Goal: Register for event/course

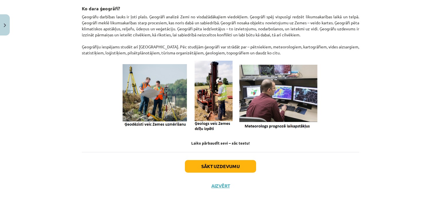
scroll to position [238, 0]
click at [211, 164] on button "Sākt uzdevumu" at bounding box center [220, 166] width 71 height 13
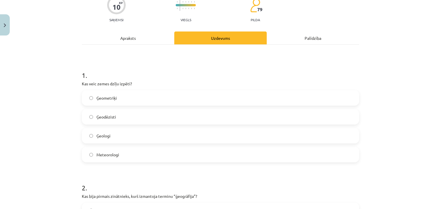
scroll to position [53, 0]
click at [127, 38] on div "Apraksts" at bounding box center [128, 38] width 92 height 13
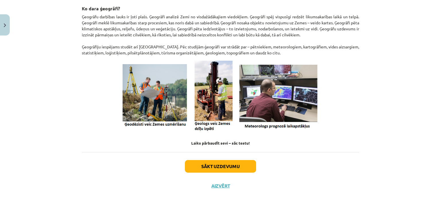
scroll to position [0, 0]
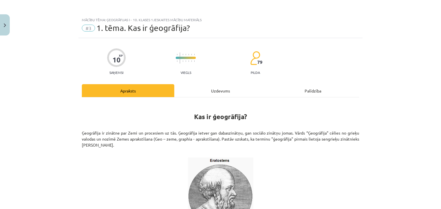
click at [210, 87] on div "Uzdevums" at bounding box center [220, 90] width 92 height 13
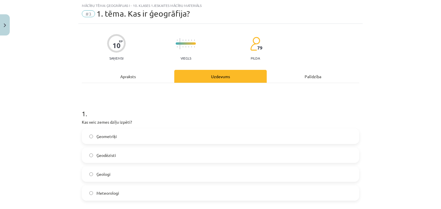
scroll to position [64, 0]
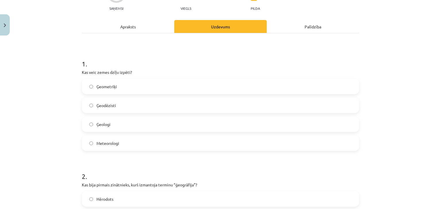
click at [117, 121] on label "Ģeologi" at bounding box center [220, 124] width 276 height 14
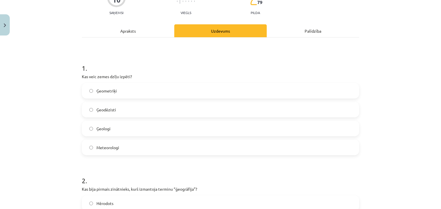
scroll to position [0, 0]
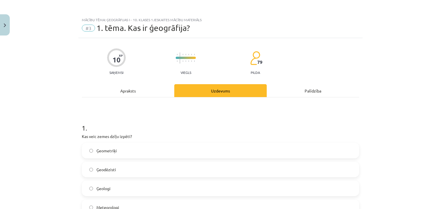
click at [153, 95] on div "Apraksts" at bounding box center [128, 90] width 92 height 13
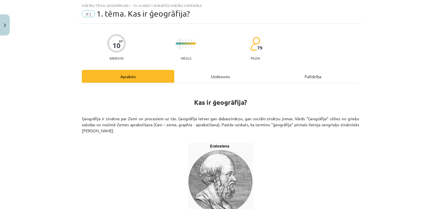
scroll to position [43, 0]
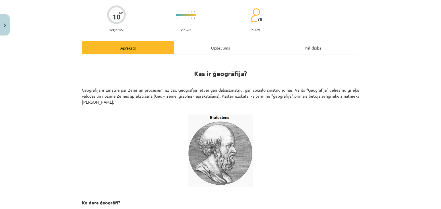
click at [206, 52] on div "Uzdevums" at bounding box center [220, 47] width 92 height 13
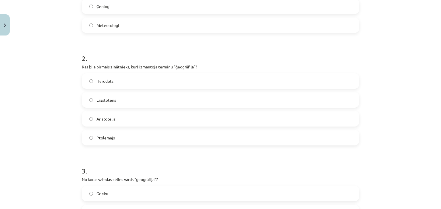
scroll to position [186, 0]
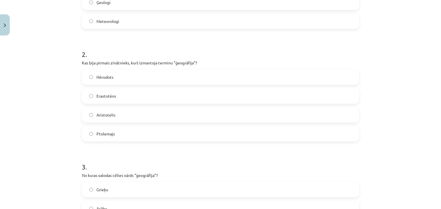
click at [153, 98] on label "Erastotēns" at bounding box center [220, 96] width 276 height 14
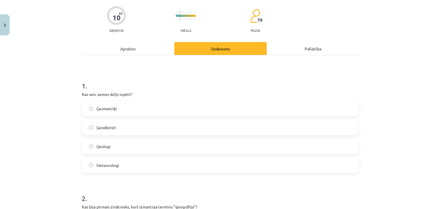
scroll to position [0, 0]
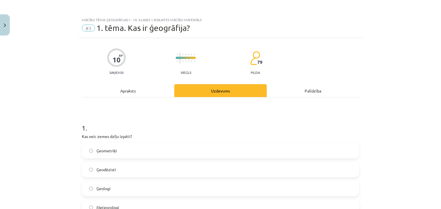
click at [135, 95] on div "Apraksts" at bounding box center [128, 90] width 92 height 13
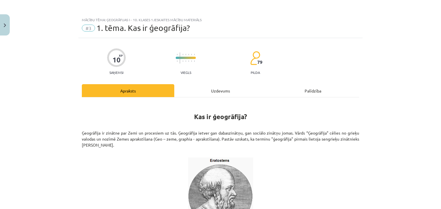
click at [209, 94] on div "Uzdevums" at bounding box center [220, 90] width 92 height 13
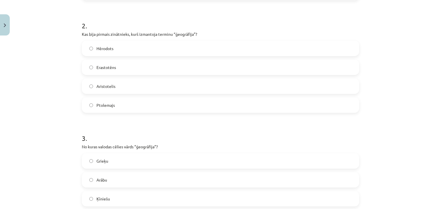
scroll to position [301, 0]
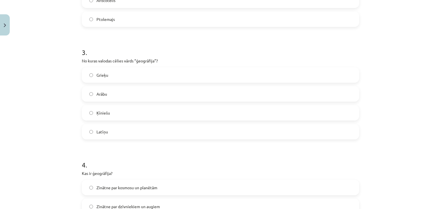
click at [145, 75] on label "Grieķu" at bounding box center [220, 75] width 276 height 14
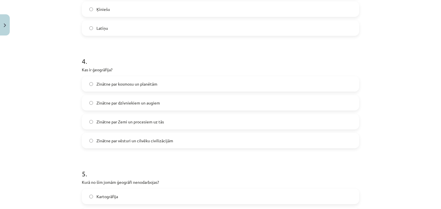
scroll to position [416, 0]
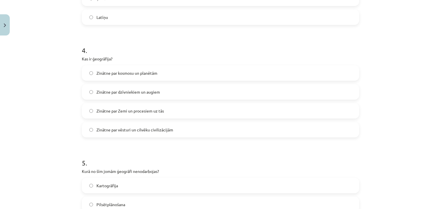
click at [94, 109] on label "Zinātne par Zemi un procesiem uz tās" at bounding box center [220, 111] width 276 height 14
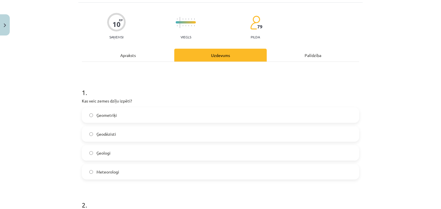
scroll to position [0, 0]
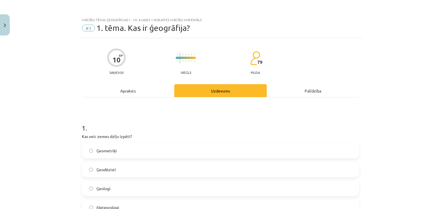
click at [111, 91] on div "Apraksts" at bounding box center [128, 90] width 92 height 13
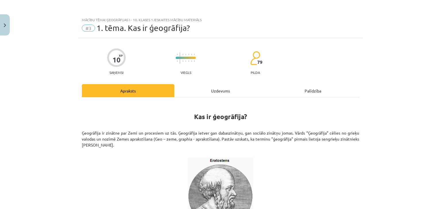
click at [234, 93] on div "Uzdevums" at bounding box center [220, 90] width 92 height 13
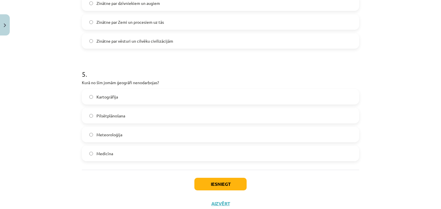
scroll to position [523, 0]
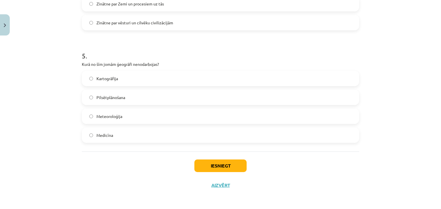
click at [137, 136] on label "Medicīna" at bounding box center [220, 135] width 276 height 14
click at [222, 165] on button "Iesniegt" at bounding box center [220, 166] width 52 height 13
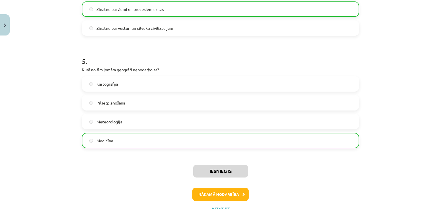
scroll to position [542, 0]
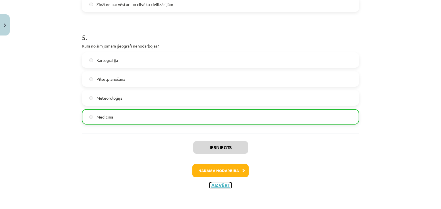
click at [220, 185] on button "Aizvērt" at bounding box center [220, 186] width 22 height 6
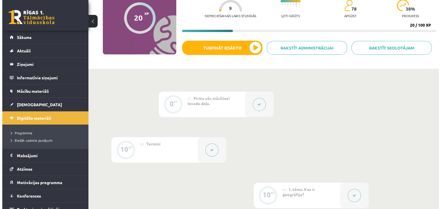
scroll to position [0, 0]
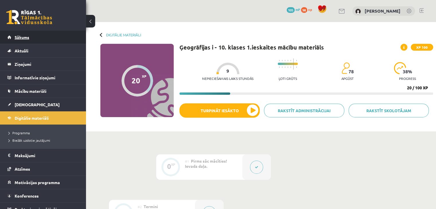
click at [21, 35] on span "Sākums" at bounding box center [22, 37] width 15 height 5
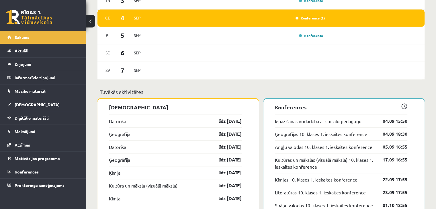
scroll to position [316, 0]
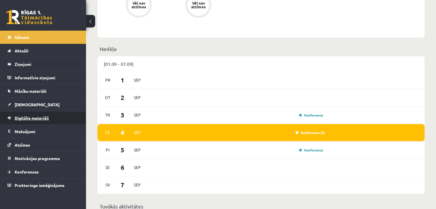
click at [37, 116] on span "Digitālie materiāli" at bounding box center [32, 118] width 34 height 5
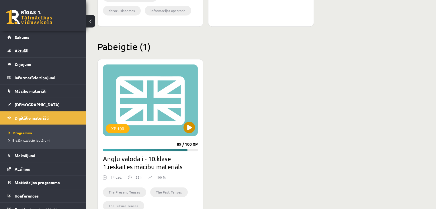
scroll to position [201, 0]
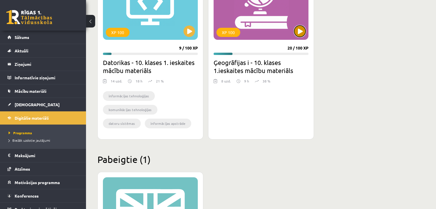
click at [296, 27] on button at bounding box center [299, 31] width 11 height 11
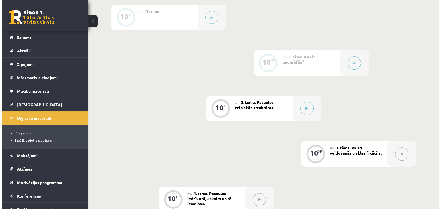
scroll to position [230, 0]
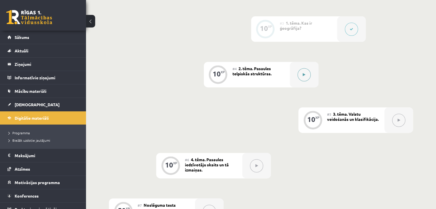
click at [297, 71] on div at bounding box center [304, 75] width 29 height 26
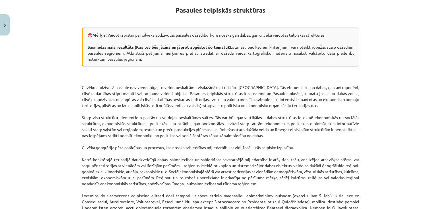
scroll to position [0, 0]
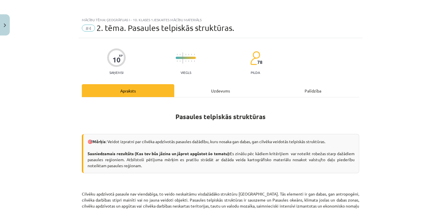
click at [216, 93] on div "Uzdevums" at bounding box center [220, 90] width 92 height 13
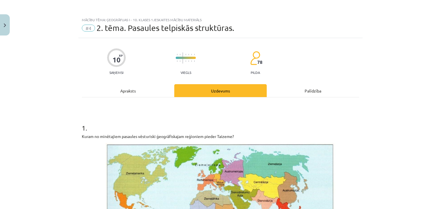
click at [146, 88] on div "Apraksts" at bounding box center [128, 90] width 92 height 13
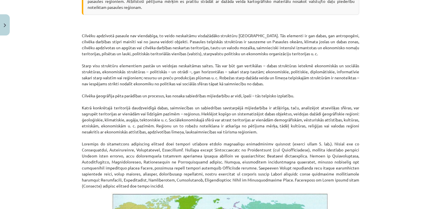
scroll to position [163, 0]
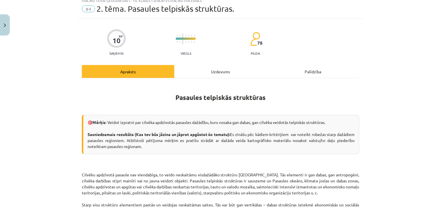
click at [207, 71] on div "Uzdevums" at bounding box center [220, 71] width 92 height 13
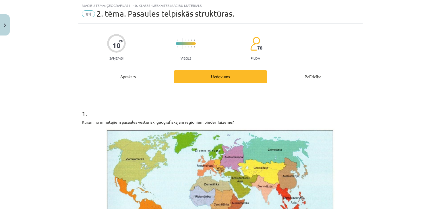
scroll to position [72, 0]
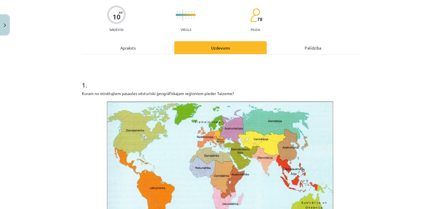
click at [128, 49] on div "Apraksts" at bounding box center [128, 47] width 92 height 13
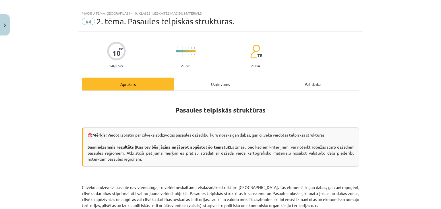
scroll to position [0, 0]
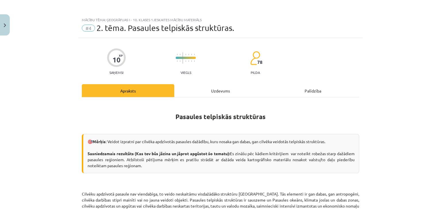
click at [217, 92] on div "Uzdevums" at bounding box center [220, 90] width 92 height 13
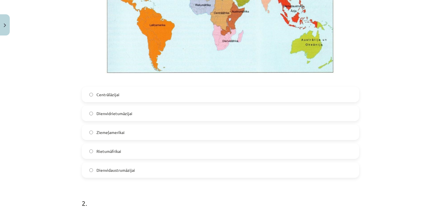
scroll to position [215, 0]
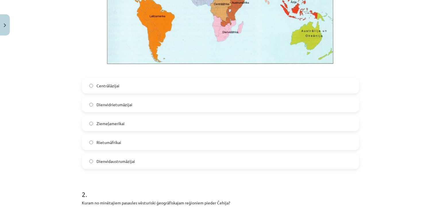
click at [108, 160] on span "Dienvidaustrumāzijai" at bounding box center [115, 162] width 38 height 6
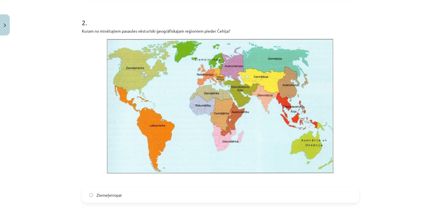
scroll to position [502, 0]
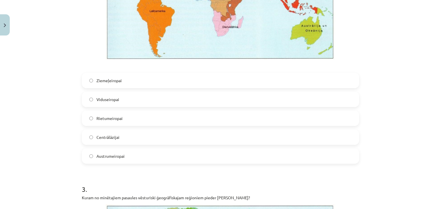
click at [112, 118] on span "Rietumeiropai" at bounding box center [109, 119] width 26 height 6
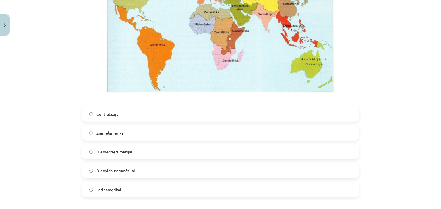
scroll to position [760, 0]
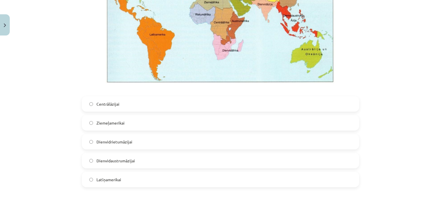
click at [108, 143] on span "Dienvidrietumāzijai" at bounding box center [114, 142] width 36 height 6
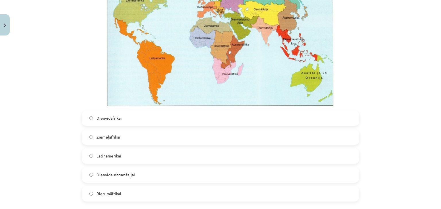
scroll to position [1047, 0]
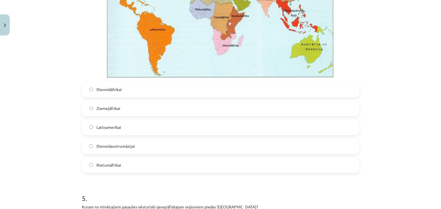
click at [130, 90] on label "Dienvidāfrikai" at bounding box center [220, 90] width 276 height 14
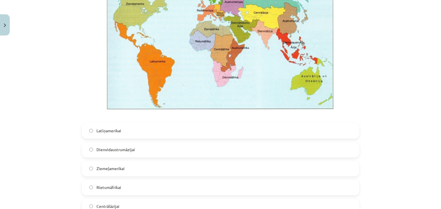
scroll to position [1305, 0]
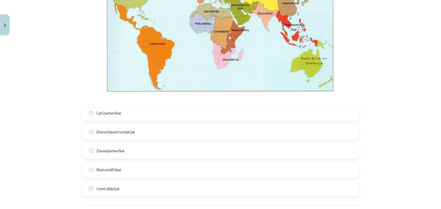
click at [97, 114] on span "Latīņamerikai" at bounding box center [108, 113] width 25 height 6
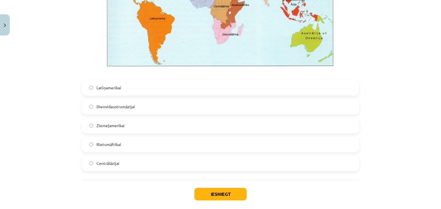
scroll to position [1359, 0]
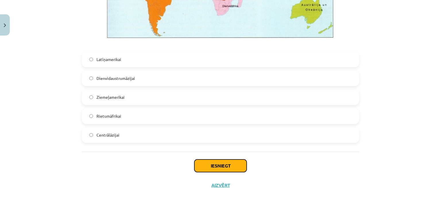
click at [207, 164] on button "Iesniegt" at bounding box center [220, 166] width 52 height 13
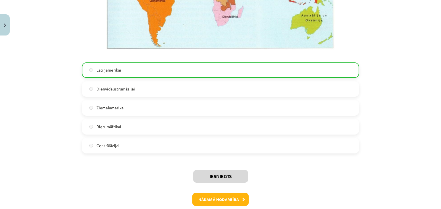
scroll to position [1377, 0]
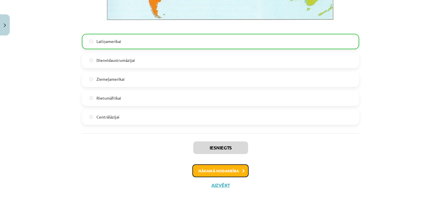
click at [217, 170] on button "Nākamā nodarbība" at bounding box center [220, 171] width 56 height 13
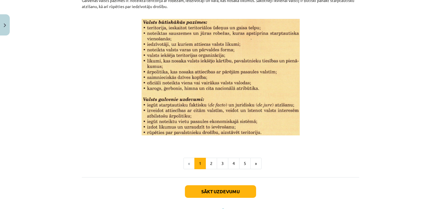
scroll to position [754, 0]
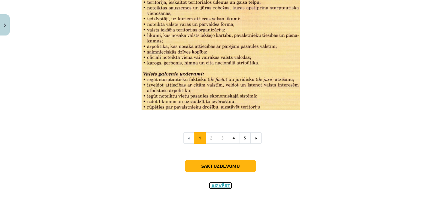
click at [218, 186] on button "Aizvērt" at bounding box center [220, 186] width 22 height 6
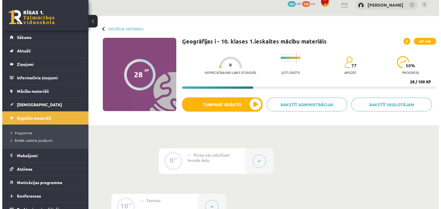
scroll to position [0, 0]
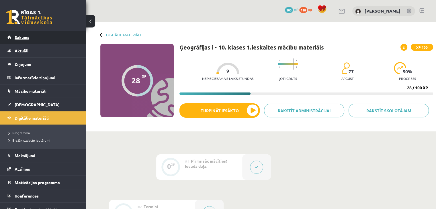
click at [26, 38] on span "Sākums" at bounding box center [22, 37] width 15 height 5
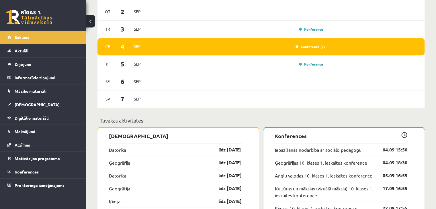
scroll to position [516, 0]
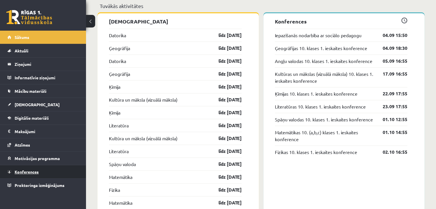
click at [35, 173] on span "Konferences" at bounding box center [27, 172] width 24 height 5
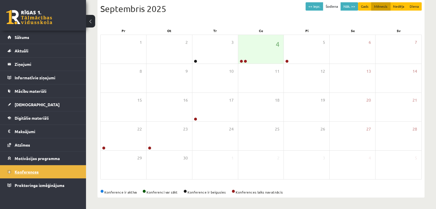
scroll to position [64, 0]
click at [35, 172] on span "Konferences" at bounding box center [27, 172] width 24 height 5
click at [261, 56] on div "4" at bounding box center [261, 49] width 46 height 29
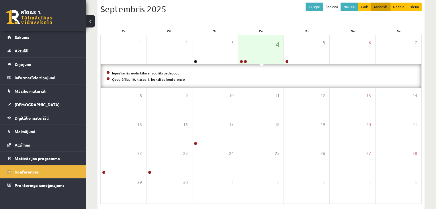
click at [147, 72] on link "Iepazīšanās nodarbība ar sociālo pedagogu" at bounding box center [145, 73] width 67 height 5
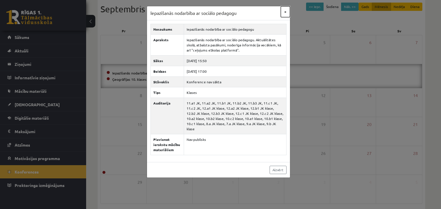
click at [285, 15] on button "×" at bounding box center [285, 11] width 9 height 11
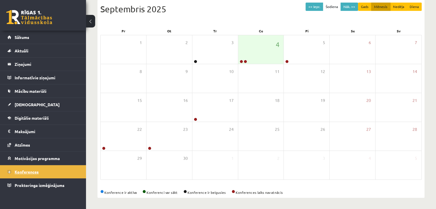
click at [31, 170] on span "Konferences" at bounding box center [27, 172] width 24 height 5
click at [25, 40] on link "Sākums" at bounding box center [42, 37] width 71 height 13
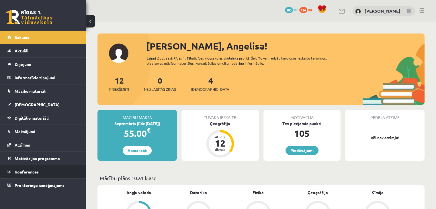
click at [23, 171] on span "Konferences" at bounding box center [27, 172] width 24 height 5
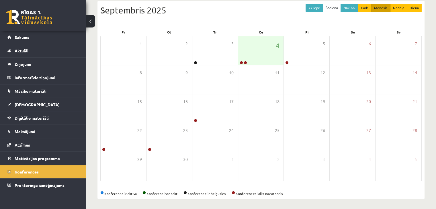
scroll to position [64, 0]
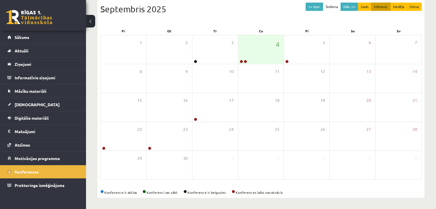
click at [41, 22] on link at bounding box center [29, 17] width 46 height 14
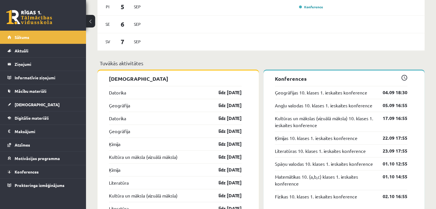
scroll to position [516, 0]
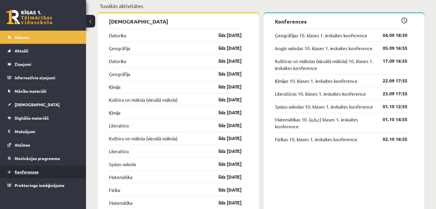
click at [46, 172] on link "Konferences" at bounding box center [42, 172] width 71 height 13
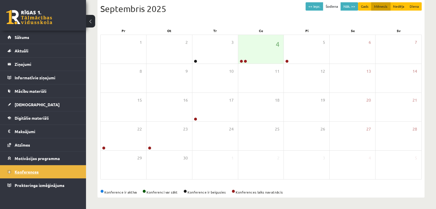
scroll to position [64, 0]
click at [46, 172] on link "Konferences" at bounding box center [42, 172] width 71 height 13
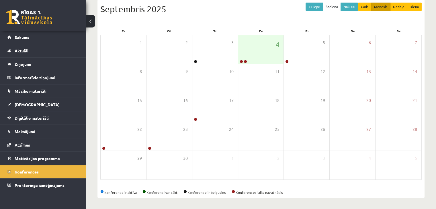
click at [46, 172] on link "Konferences" at bounding box center [42, 172] width 71 height 13
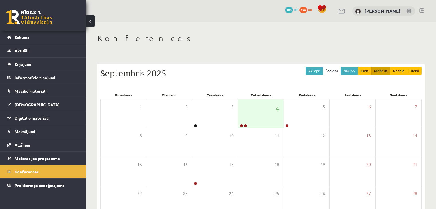
scroll to position [64, 0]
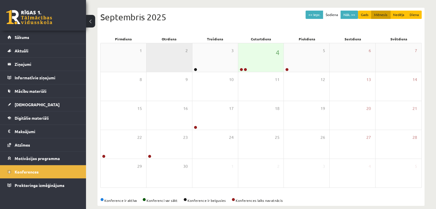
scroll to position [64, 0]
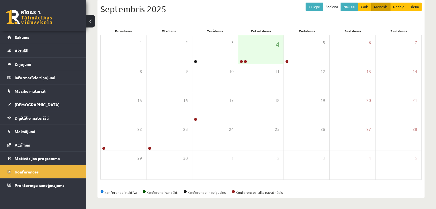
click at [34, 168] on link "Konferences" at bounding box center [42, 172] width 71 height 13
click at [7, 168] on li "Konferences" at bounding box center [43, 171] width 86 height 13
click at [6, 171] on li "Konferences" at bounding box center [43, 171] width 86 height 13
click at [7, 172] on li "Konferences" at bounding box center [43, 171] width 86 height 13
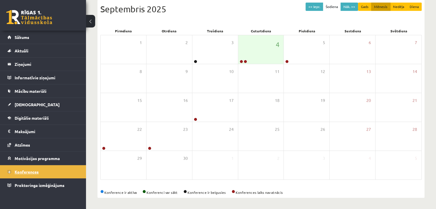
click at [8, 172] on link "Konferences" at bounding box center [42, 172] width 71 height 13
click at [274, 51] on div "4" at bounding box center [261, 49] width 46 height 29
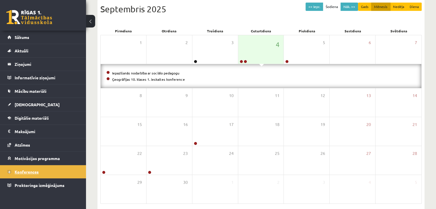
click at [32, 172] on span "Konferences" at bounding box center [27, 172] width 24 height 5
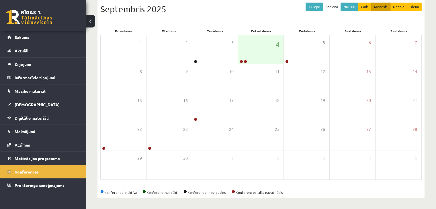
click at [44, 23] on link at bounding box center [29, 17] width 46 height 14
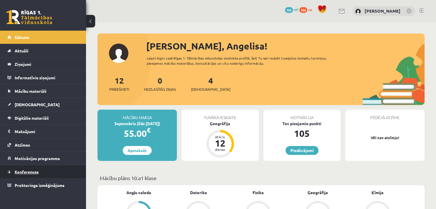
click at [34, 173] on span "Konferences" at bounding box center [27, 172] width 24 height 5
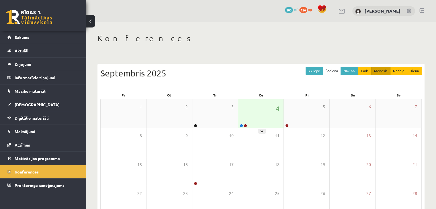
click at [254, 120] on div "4" at bounding box center [261, 114] width 46 height 29
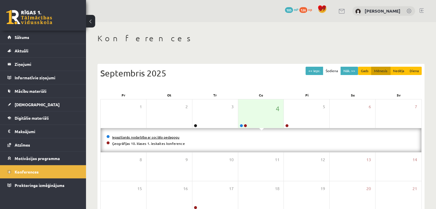
click at [159, 135] on link "Iepazīšanās nodarbība ar sociālo pedagogu" at bounding box center [145, 137] width 67 height 5
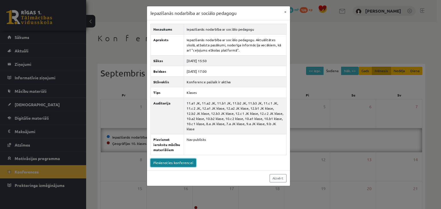
click at [166, 159] on link "Pievienoties konferencei" at bounding box center [173, 163] width 46 height 8
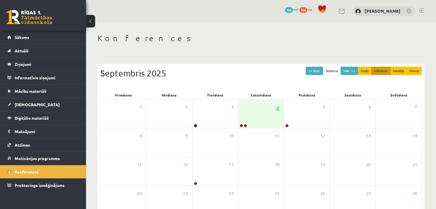
click at [46, 22] on link at bounding box center [29, 17] width 46 height 14
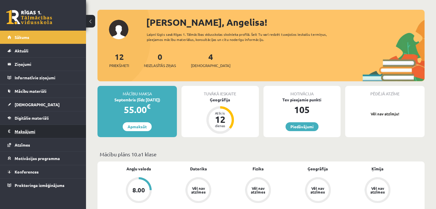
scroll to position [57, 0]
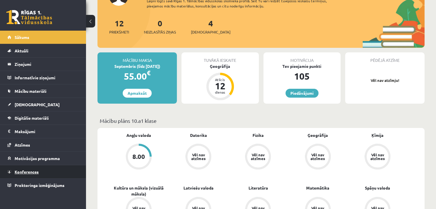
click at [29, 170] on span "Konferences" at bounding box center [27, 172] width 24 height 5
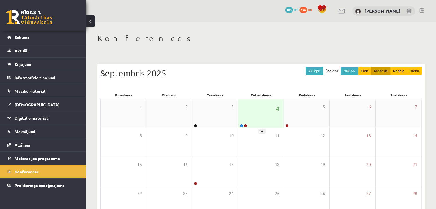
click at [259, 120] on div "4" at bounding box center [261, 114] width 46 height 29
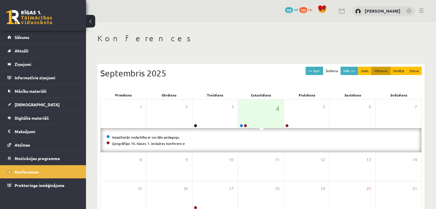
click at [146, 135] on li "Iepazīšanās nodarbība ar sociālo pedagogu" at bounding box center [261, 137] width 310 height 6
click at [144, 135] on link "Iepazīšanās nodarbība ar sociālo pedagogu" at bounding box center [145, 137] width 67 height 5
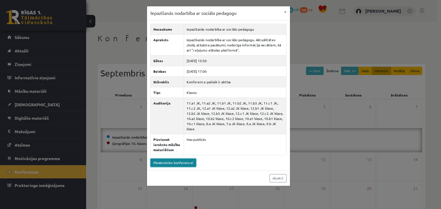
click at [168, 159] on link "Pievienoties konferencei" at bounding box center [173, 163] width 46 height 8
click at [174, 159] on link "Pievienoties konferencei" at bounding box center [173, 163] width 46 height 8
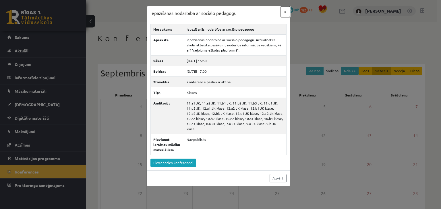
click at [284, 11] on button "×" at bounding box center [285, 11] width 9 height 11
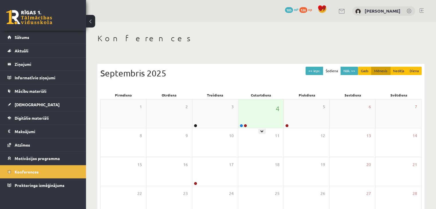
click at [247, 114] on div "4" at bounding box center [261, 114] width 46 height 29
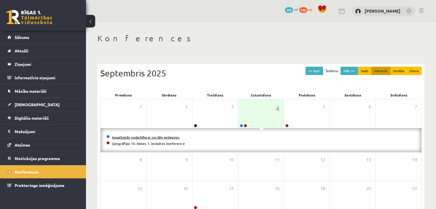
click at [167, 138] on link "Iepazīšanās nodarbība ar sociālo pedagogu" at bounding box center [145, 137] width 67 height 5
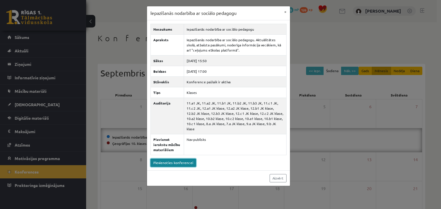
click at [168, 159] on link "Pievienoties konferencei" at bounding box center [173, 163] width 46 height 8
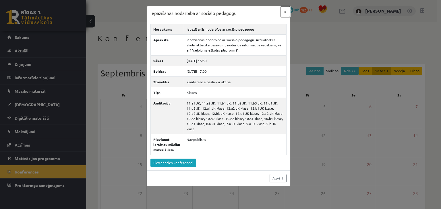
click at [285, 9] on button "×" at bounding box center [285, 11] width 9 height 11
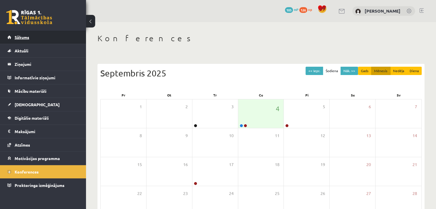
click at [36, 36] on link "Sākums" at bounding box center [42, 37] width 71 height 13
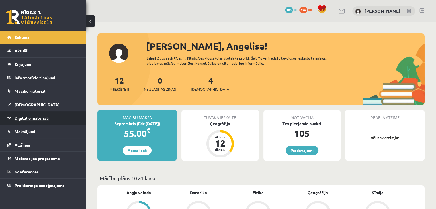
click at [35, 116] on span "Digitālie materiāli" at bounding box center [32, 118] width 34 height 5
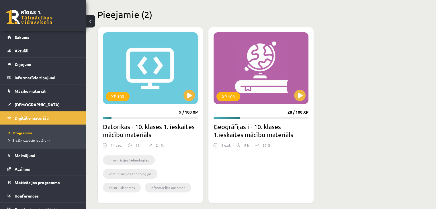
scroll to position [138, 0]
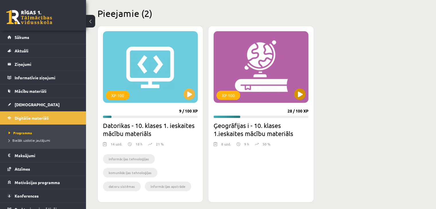
click at [289, 99] on div "XP 100" at bounding box center [261, 67] width 95 height 72
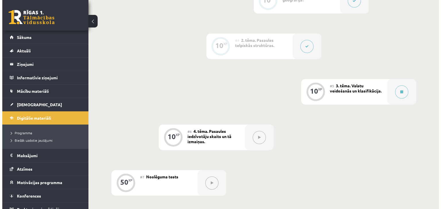
scroll to position [258, 0]
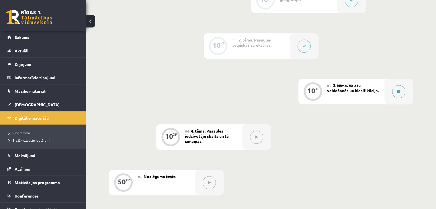
click at [393, 91] on button at bounding box center [398, 91] width 13 height 13
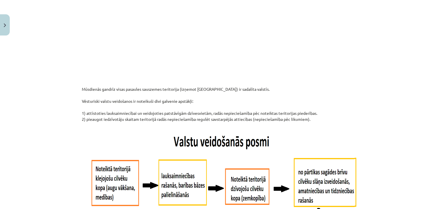
scroll to position [156, 0]
